Goal: Task Accomplishment & Management: Complete application form

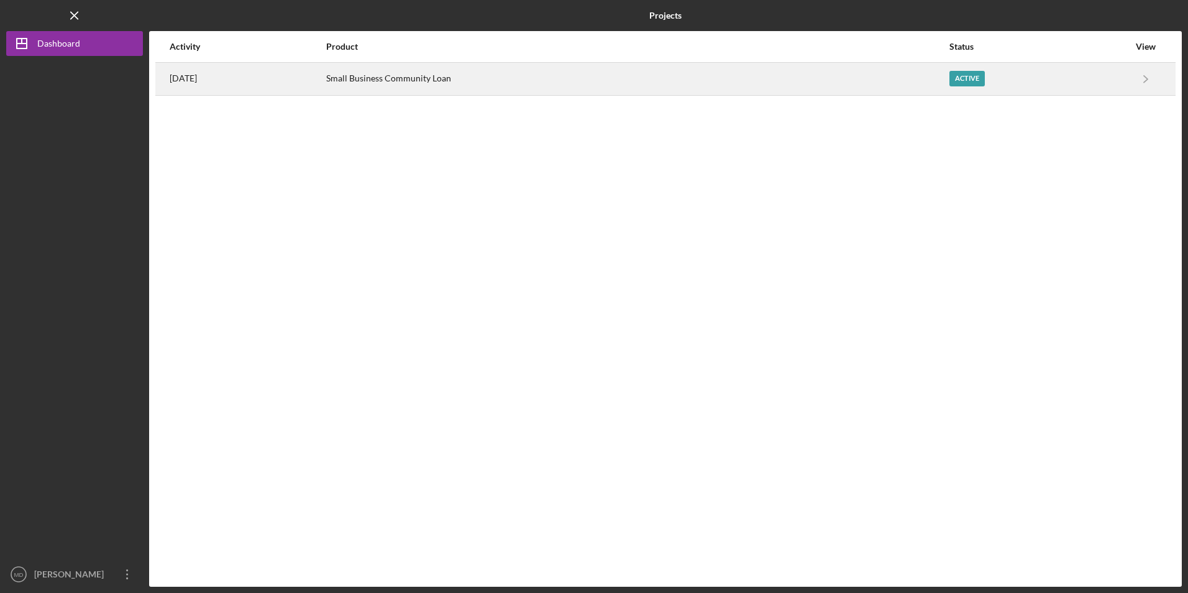
click at [383, 79] on div "Small Business Community Loan" at bounding box center [637, 78] width 622 height 31
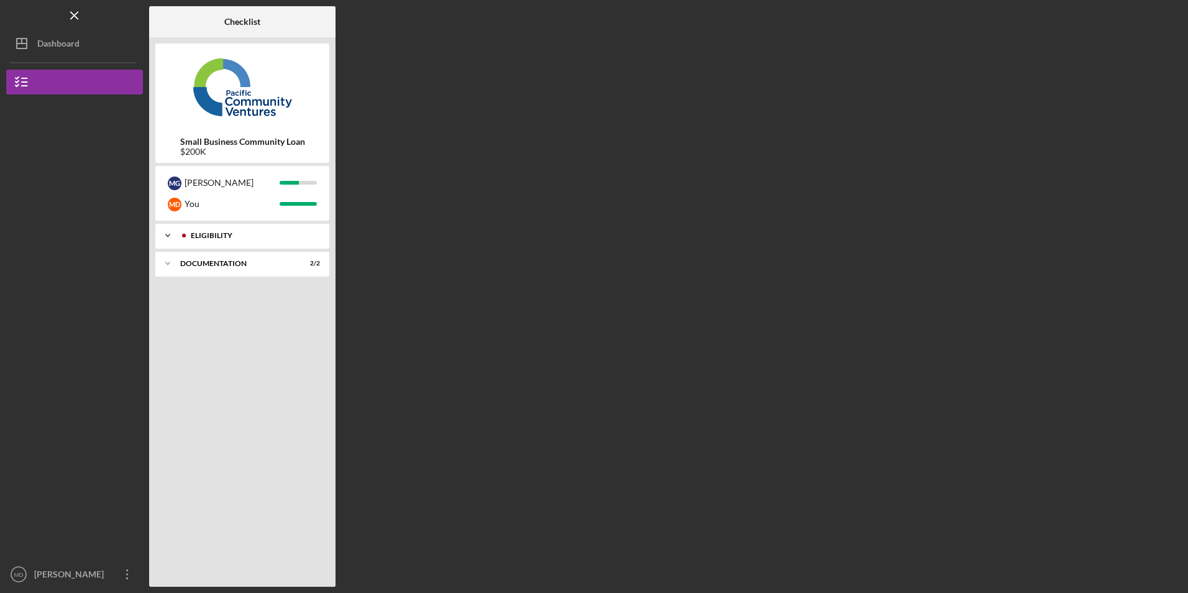
click at [215, 237] on div "Eligibility" at bounding box center [252, 235] width 123 height 7
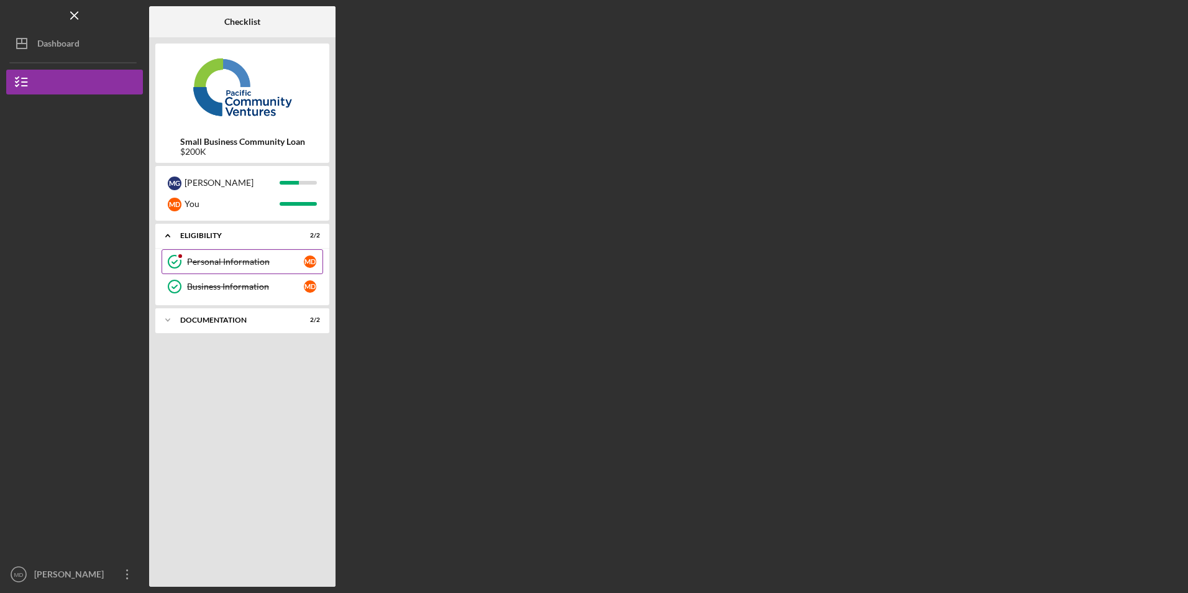
click at [229, 260] on div "Personal Information" at bounding box center [245, 262] width 117 height 10
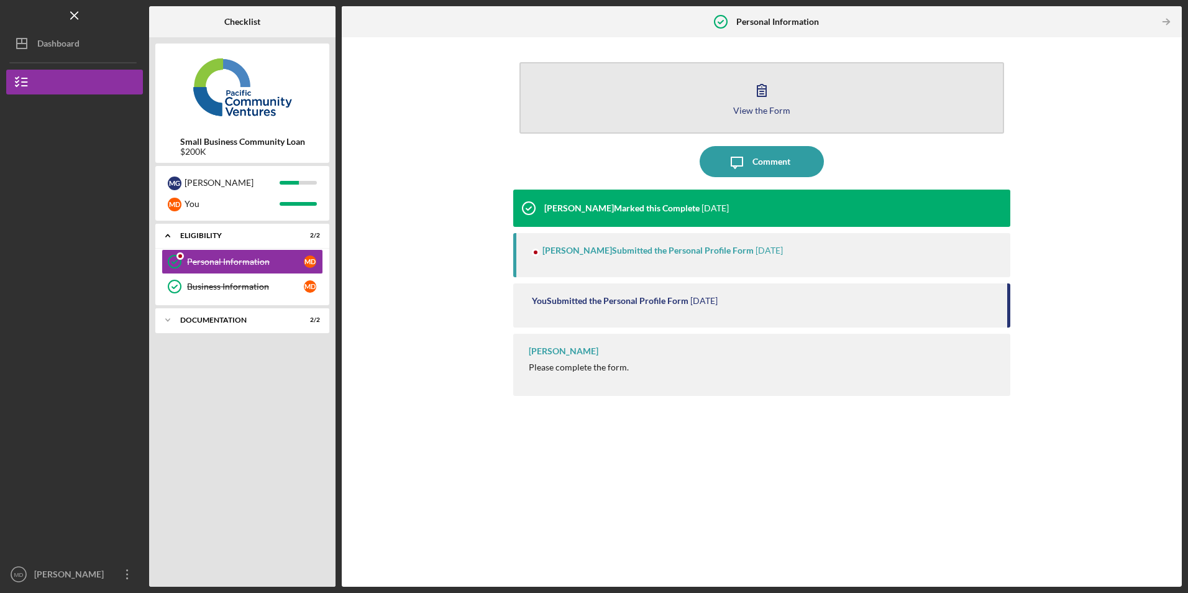
click at [673, 89] on button "View the Form Form" at bounding box center [761, 97] width 484 height 71
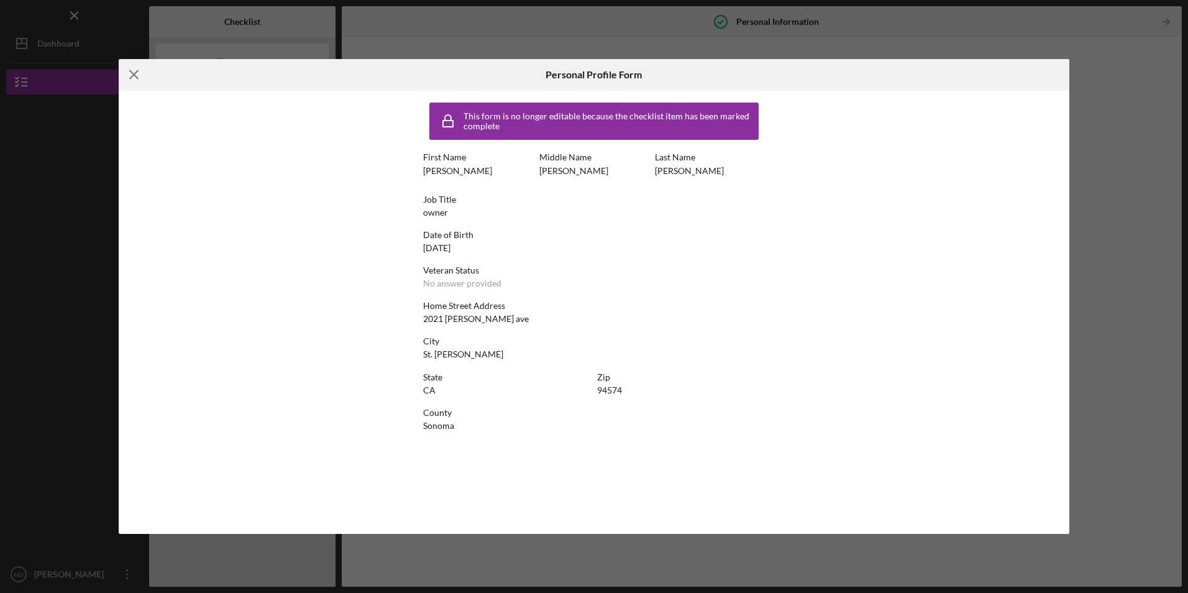
click at [131, 73] on line at bounding box center [134, 75] width 8 height 8
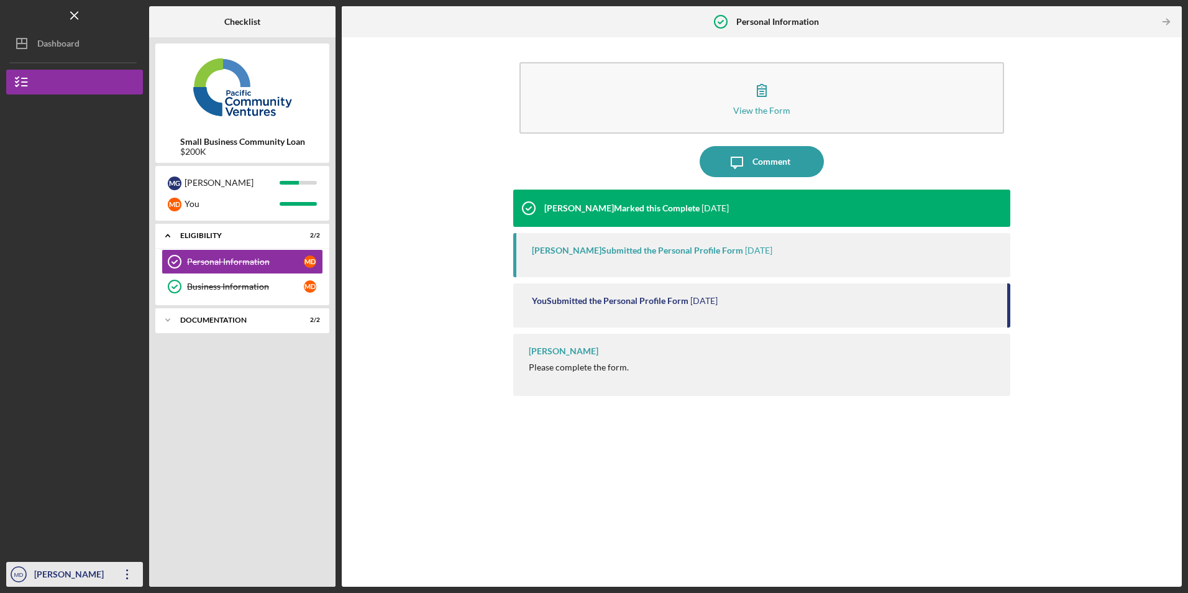
drag, startPoint x: 121, startPoint y: 578, endPoint x: 121, endPoint y: 558, distance: 19.3
click at [121, 577] on icon "Icon/Overflow" at bounding box center [127, 573] width 31 height 31
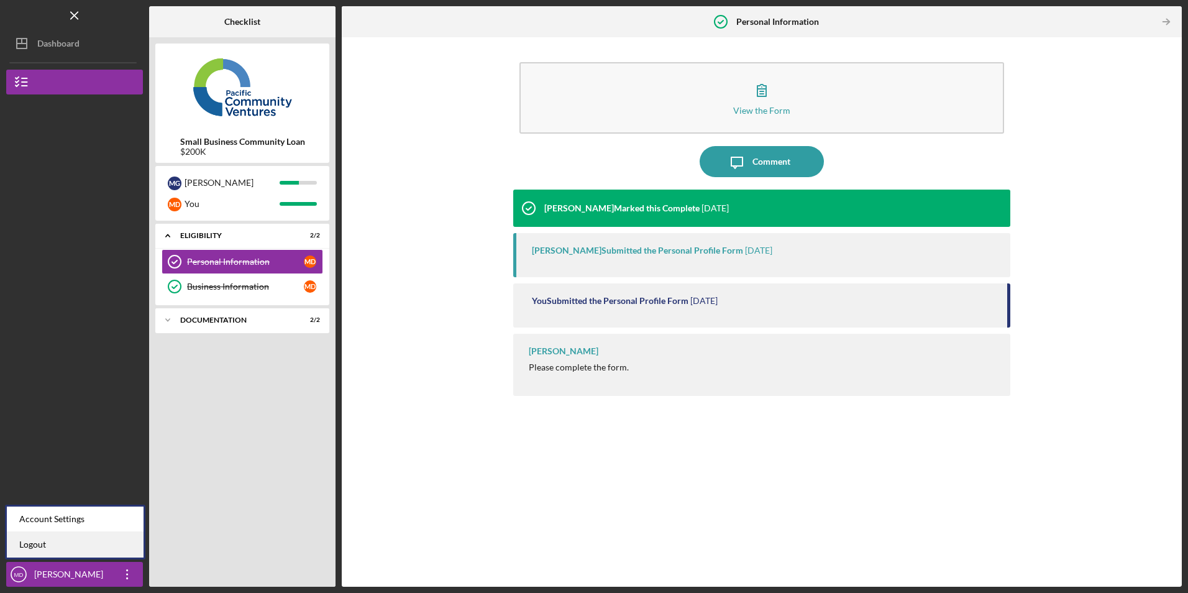
click at [112, 552] on link "Logout" at bounding box center [75, 544] width 137 height 25
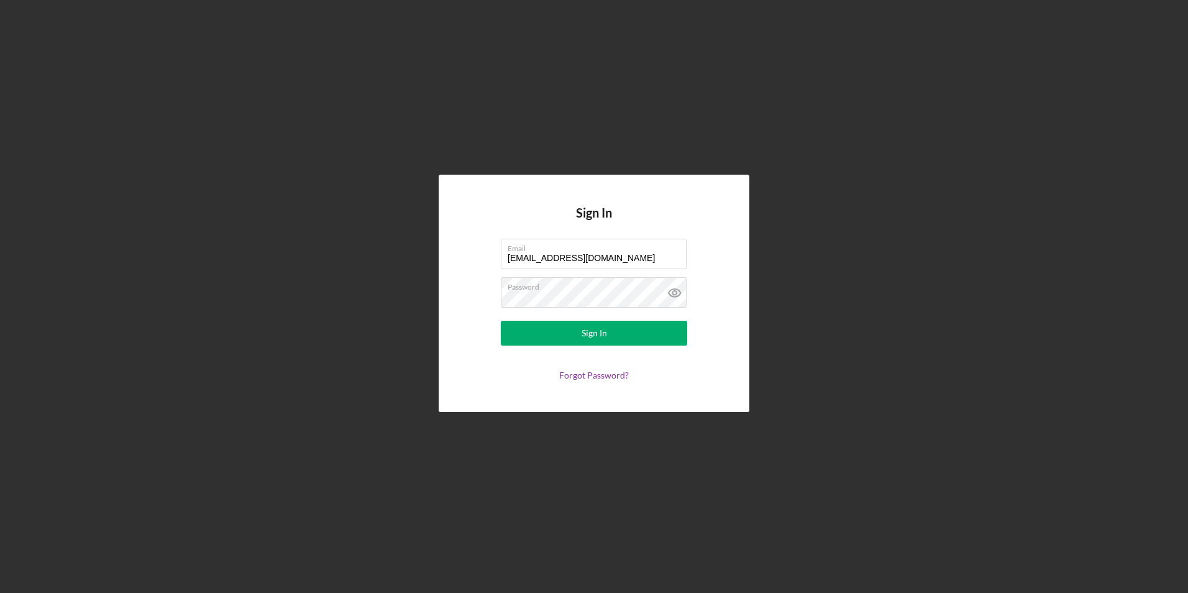
drag, startPoint x: 623, startPoint y: 260, endPoint x: 423, endPoint y: 257, distance: 200.0
click at [423, 257] on div "Sign In Email [EMAIL_ADDRESS][DOMAIN_NAME] Password Sign In Forgot Password?" at bounding box center [593, 293] width 1175 height 586
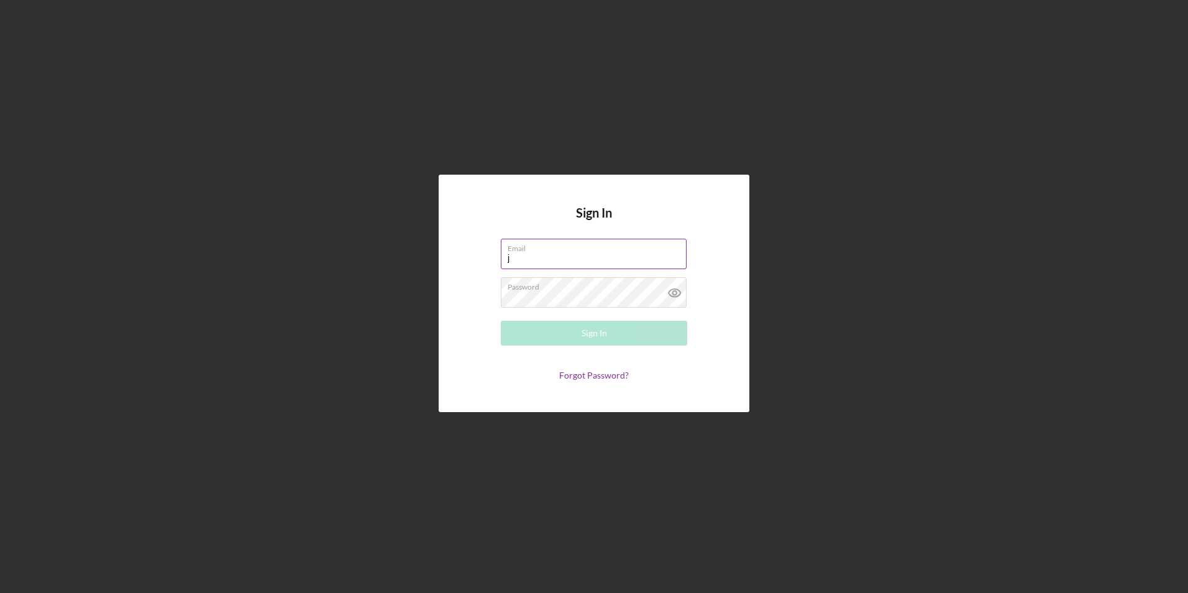
type input "[EMAIL_ADDRESS][DOMAIN_NAME]"
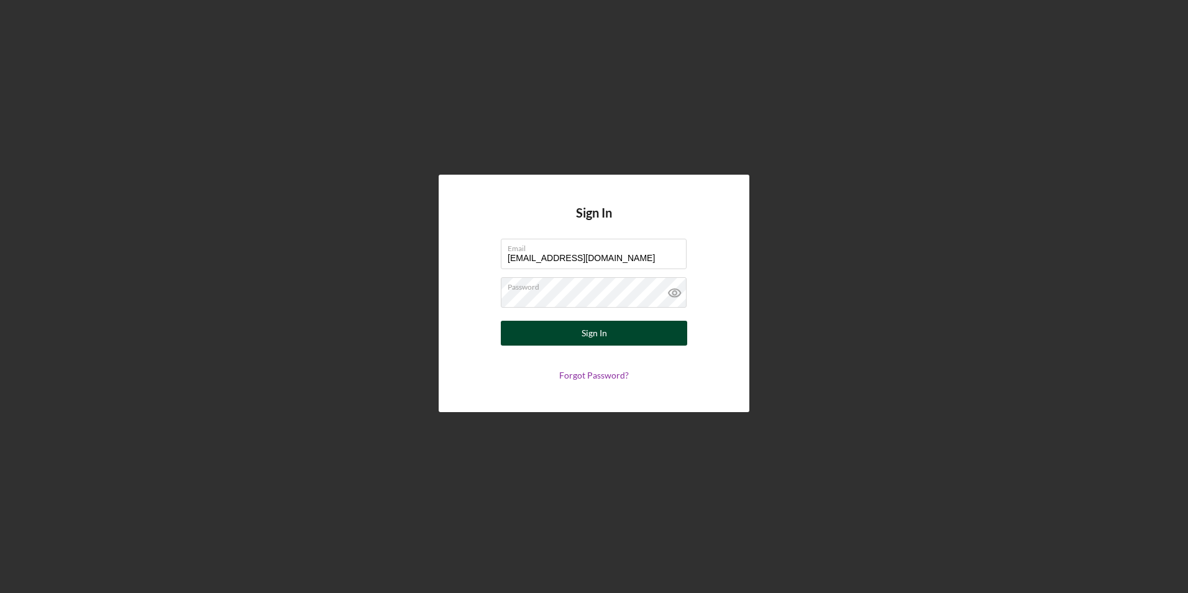
click at [552, 330] on button "Sign In" at bounding box center [594, 333] width 186 height 25
